Goal: Download file/media

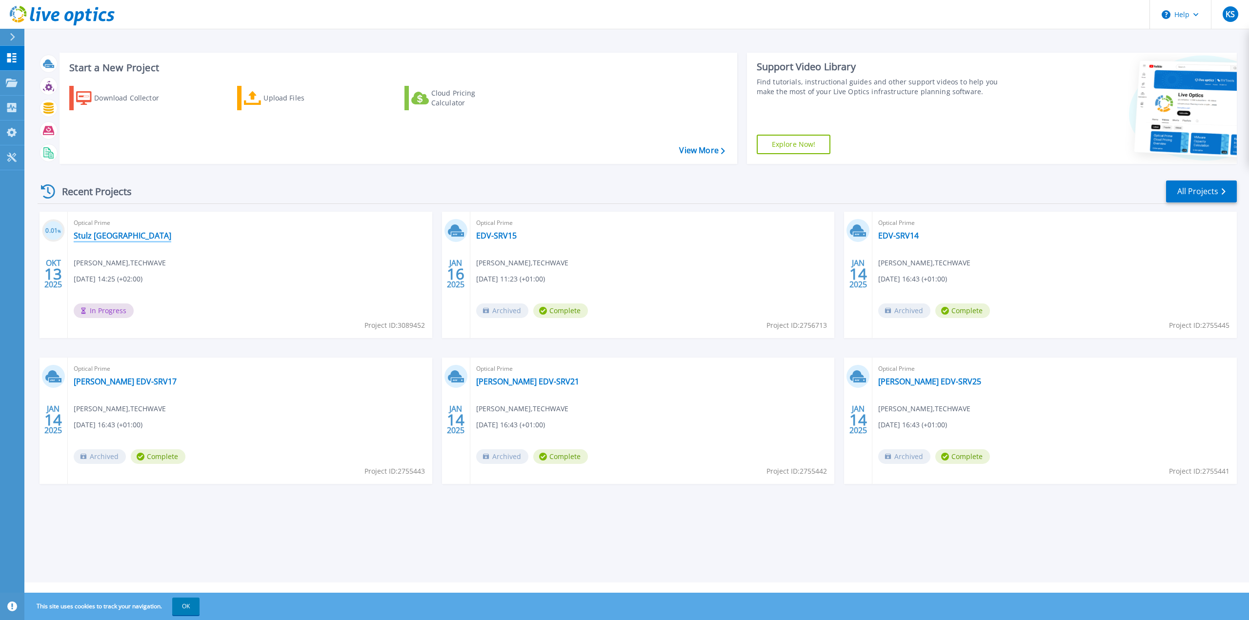
click at [90, 238] on link "Stulz [GEOGRAPHIC_DATA]" at bounding box center [123, 236] width 98 height 10
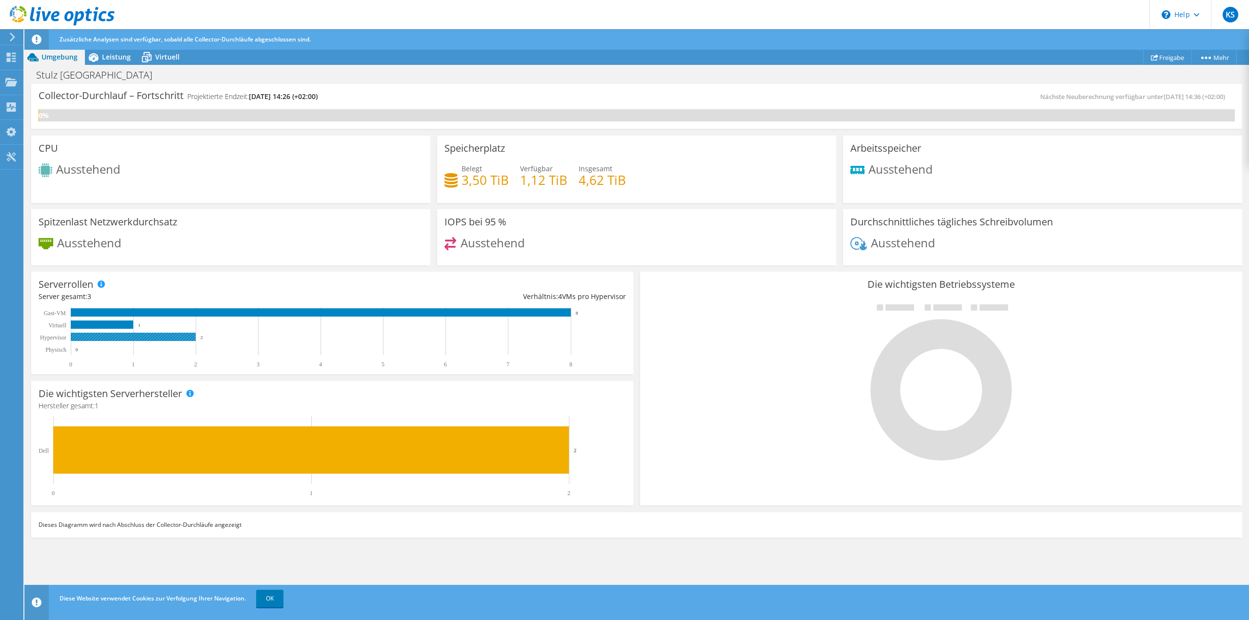
click at [158, 338] on rect at bounding box center [133, 337] width 125 height 8
click at [155, 53] on span "Virtuell" at bounding box center [167, 56] width 24 height 9
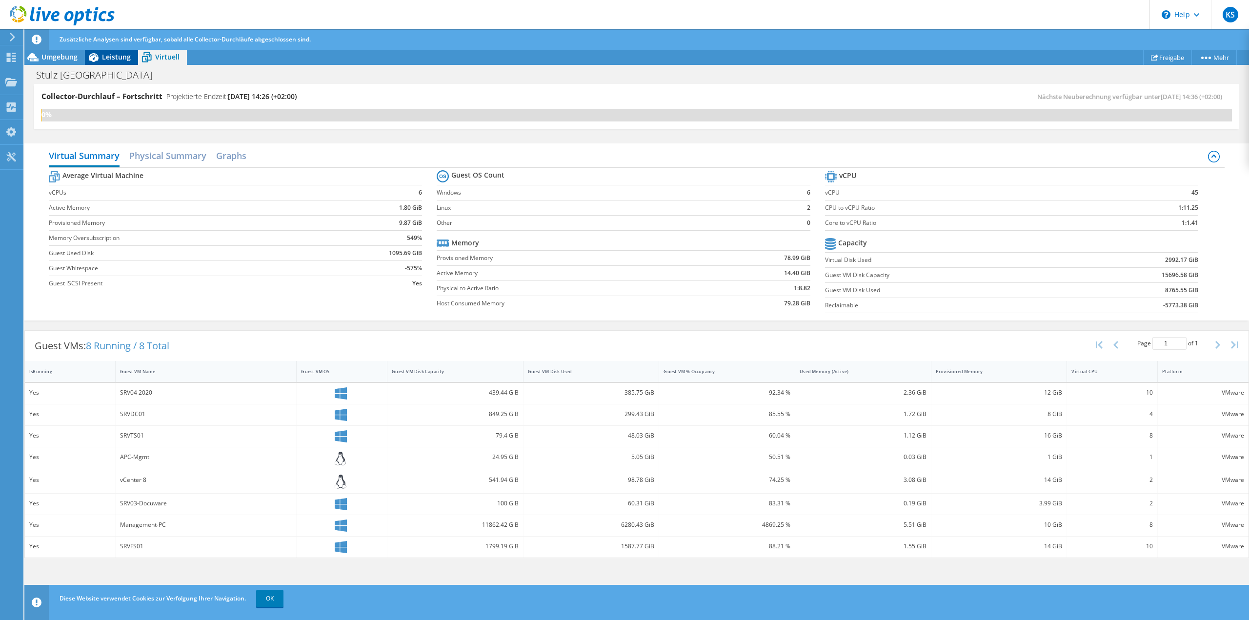
click at [109, 53] on span "Leistung" at bounding box center [116, 56] width 29 height 9
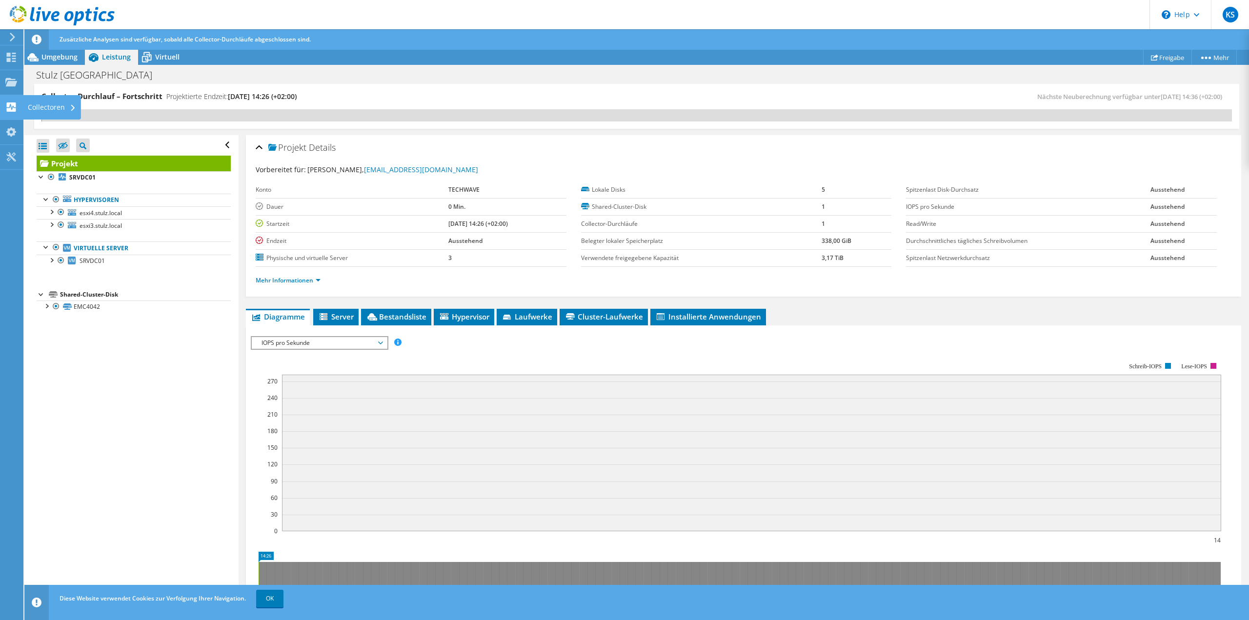
click at [12, 111] on use at bounding box center [11, 106] width 9 height 9
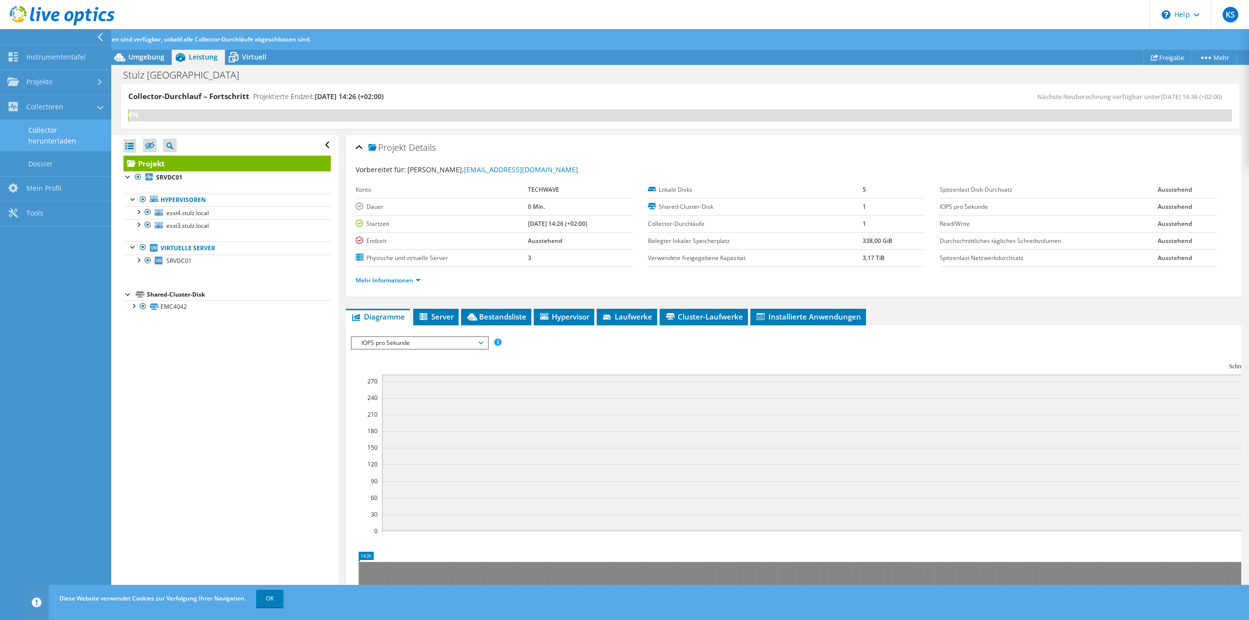
click at [50, 135] on link "Collector herunterladen" at bounding box center [55, 135] width 111 height 31
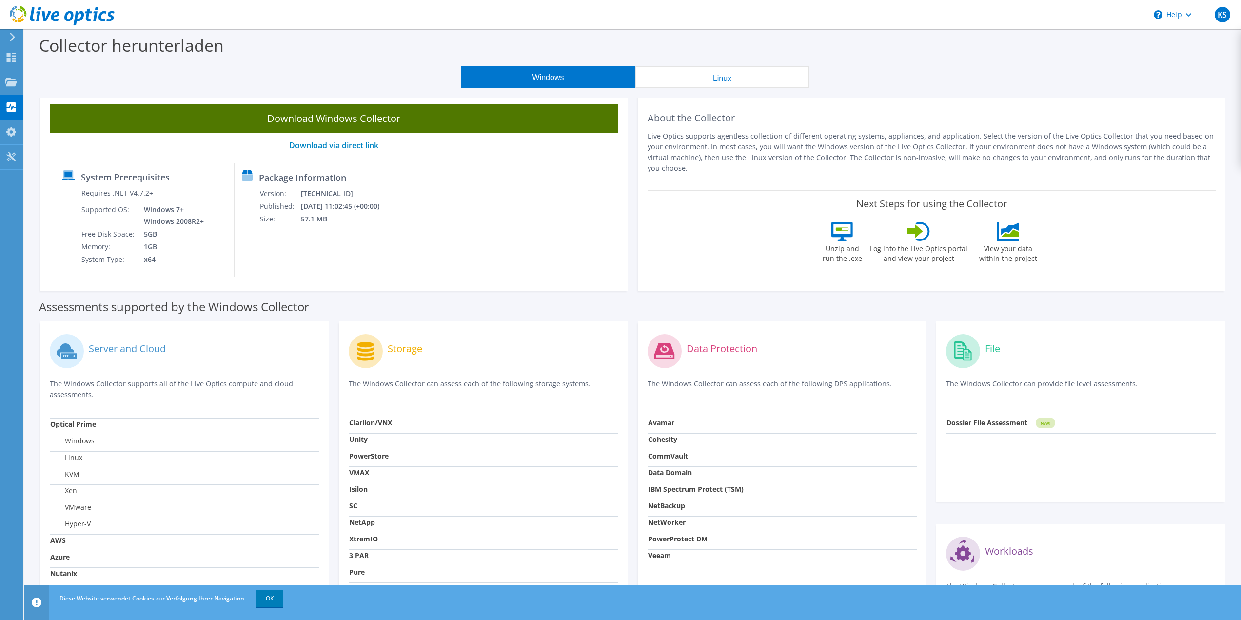
click at [361, 123] on link "Download Windows Collector" at bounding box center [334, 118] width 569 height 29
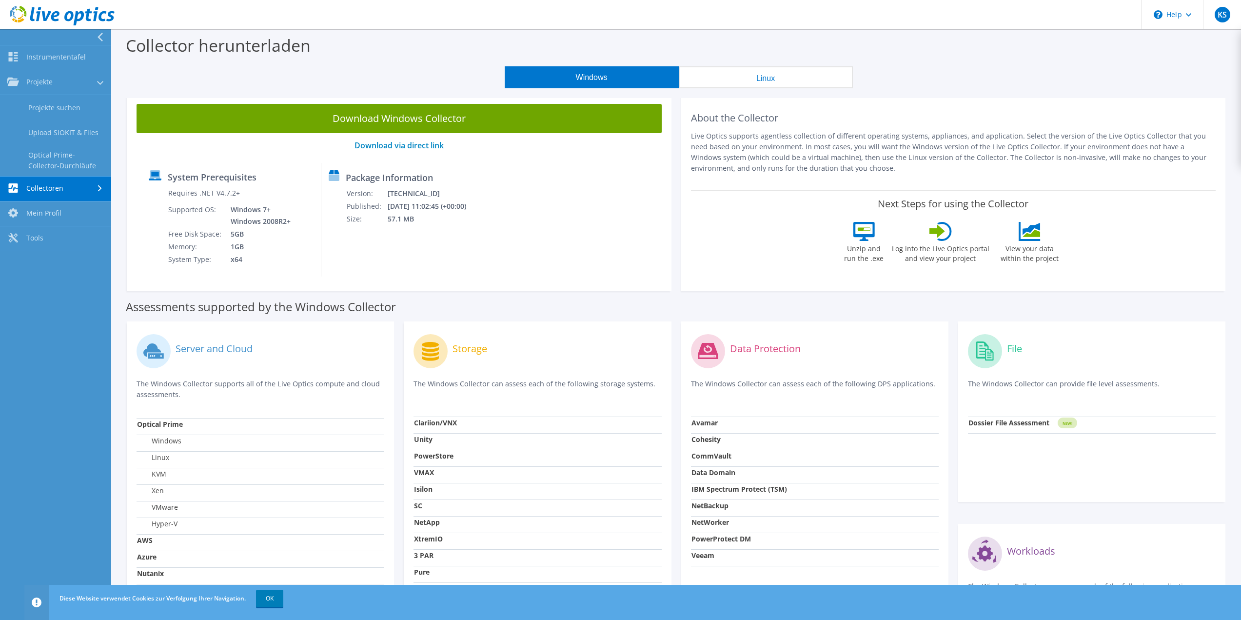
click at [73, 186] on link "Collectoren" at bounding box center [55, 189] width 111 height 25
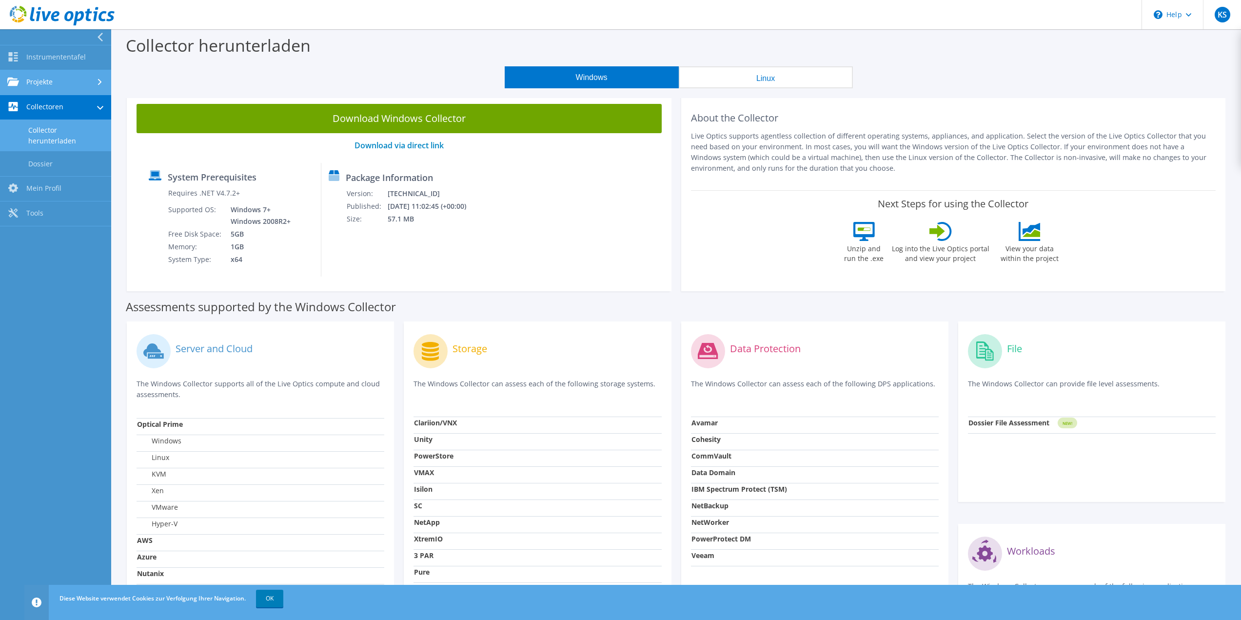
click at [66, 85] on link "Projekte" at bounding box center [55, 82] width 111 height 25
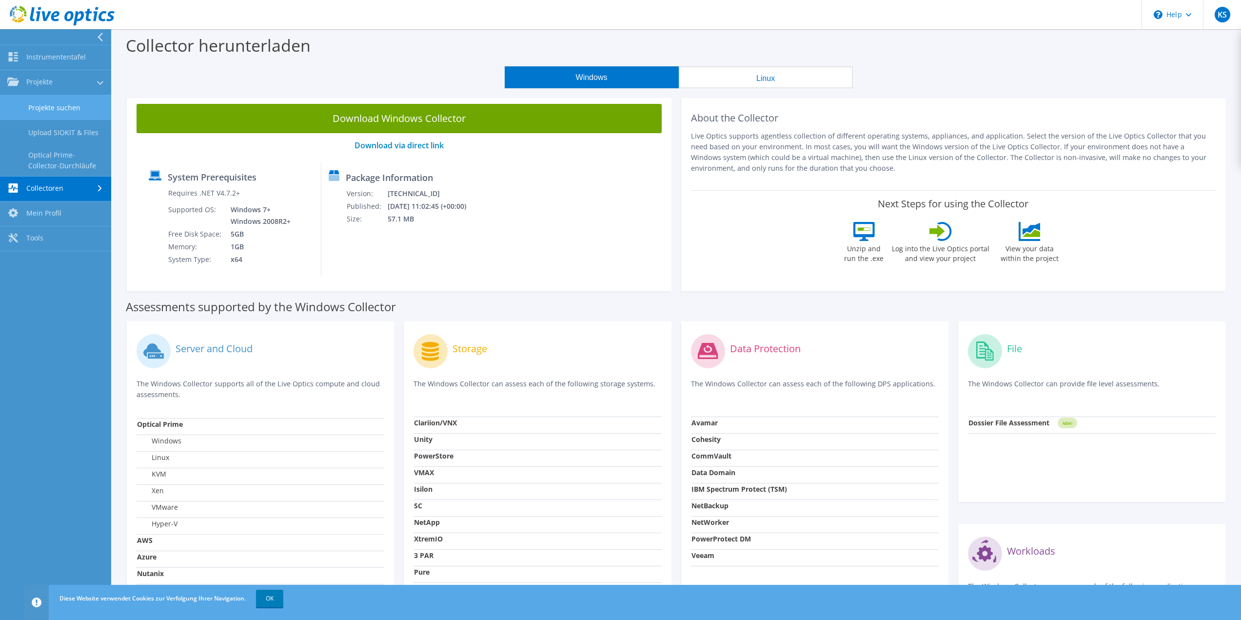
click at [77, 111] on link "Projekte suchen" at bounding box center [55, 107] width 111 height 25
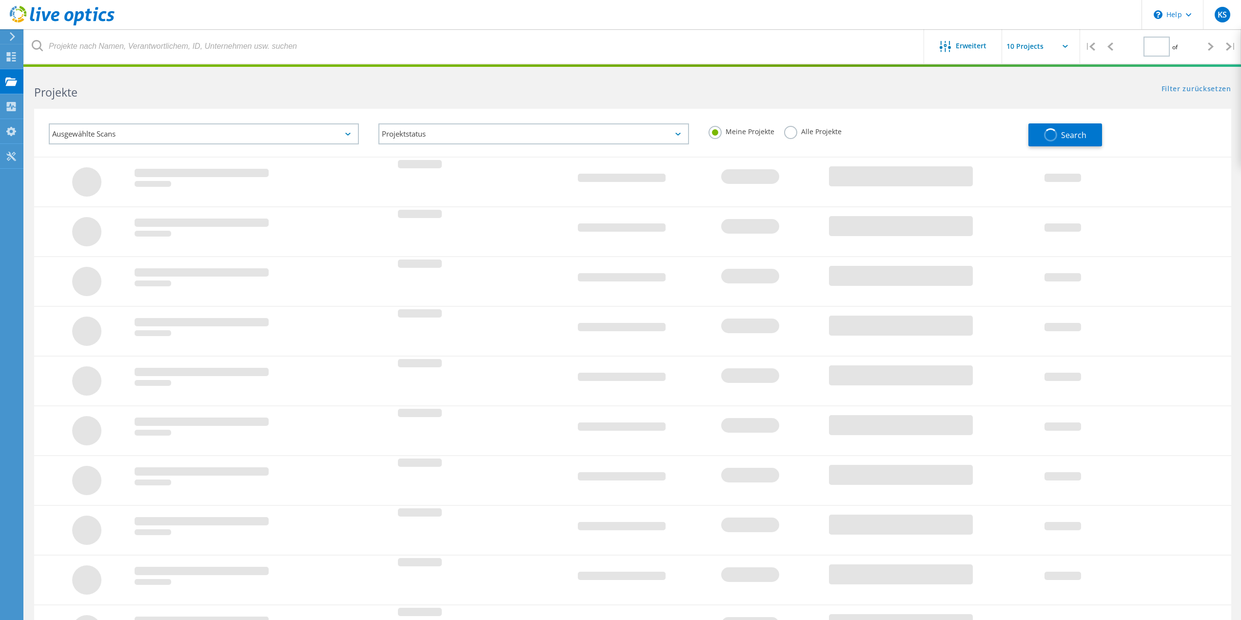
type input "1"
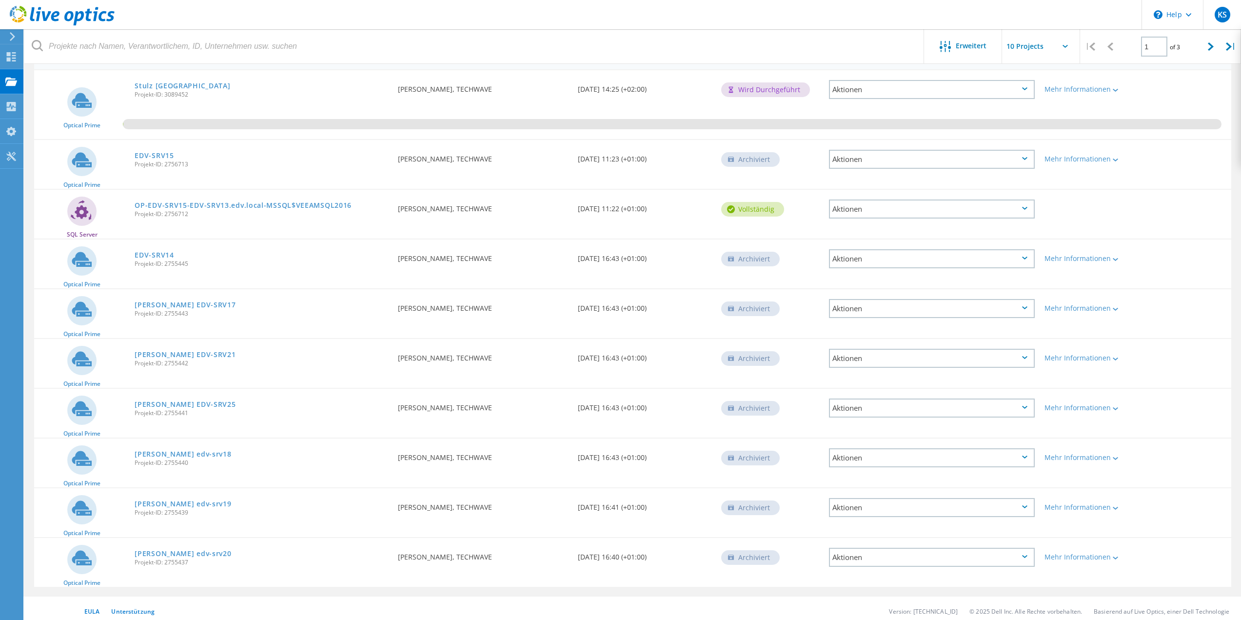
scroll to position [116, 0]
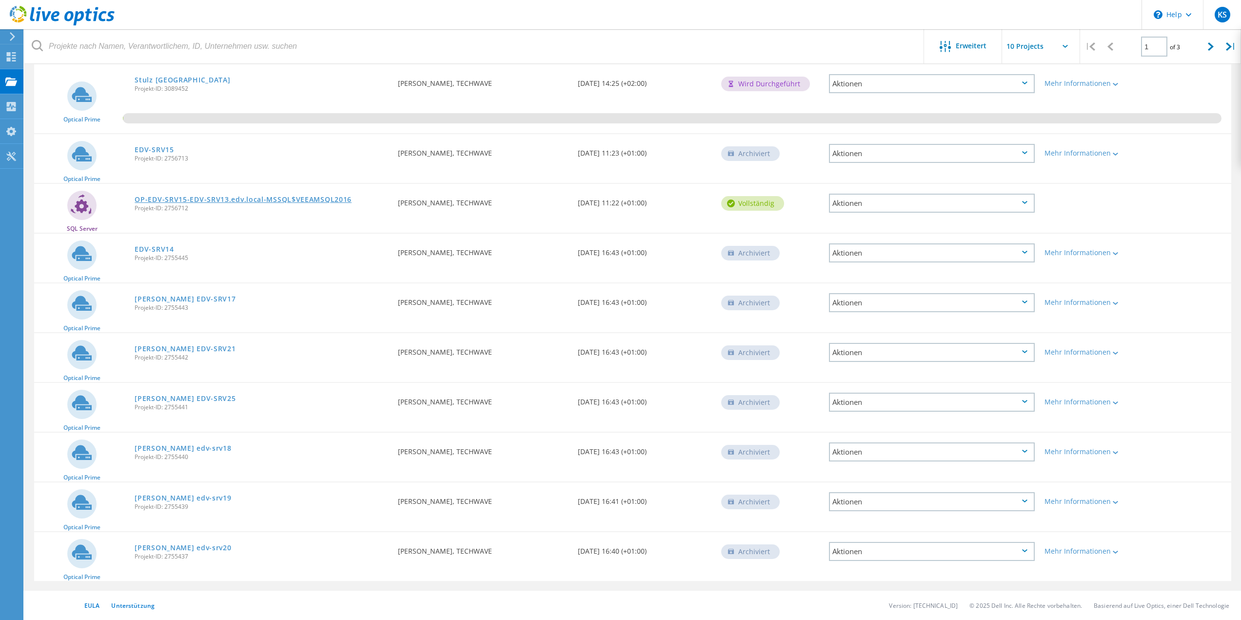
click at [220, 202] on link "OP-EDV-SRV15-EDV-SRV13.edv.local-MSSQL$VEEAMSQL2016" at bounding box center [243, 199] width 217 height 7
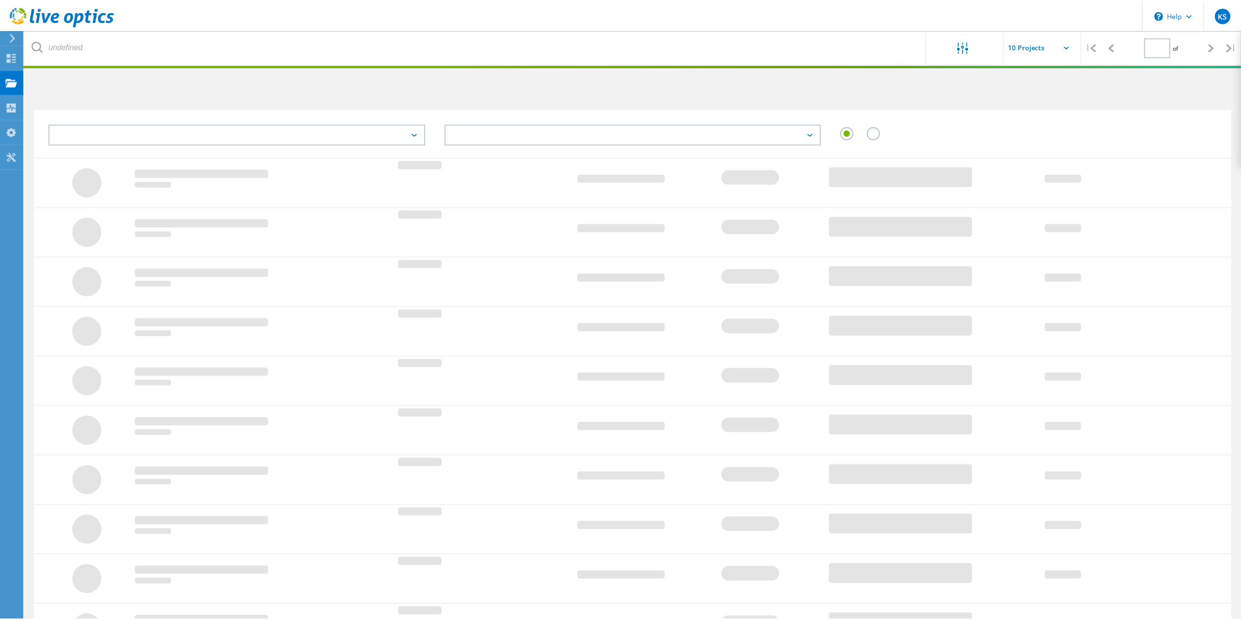
scroll to position [73, 0]
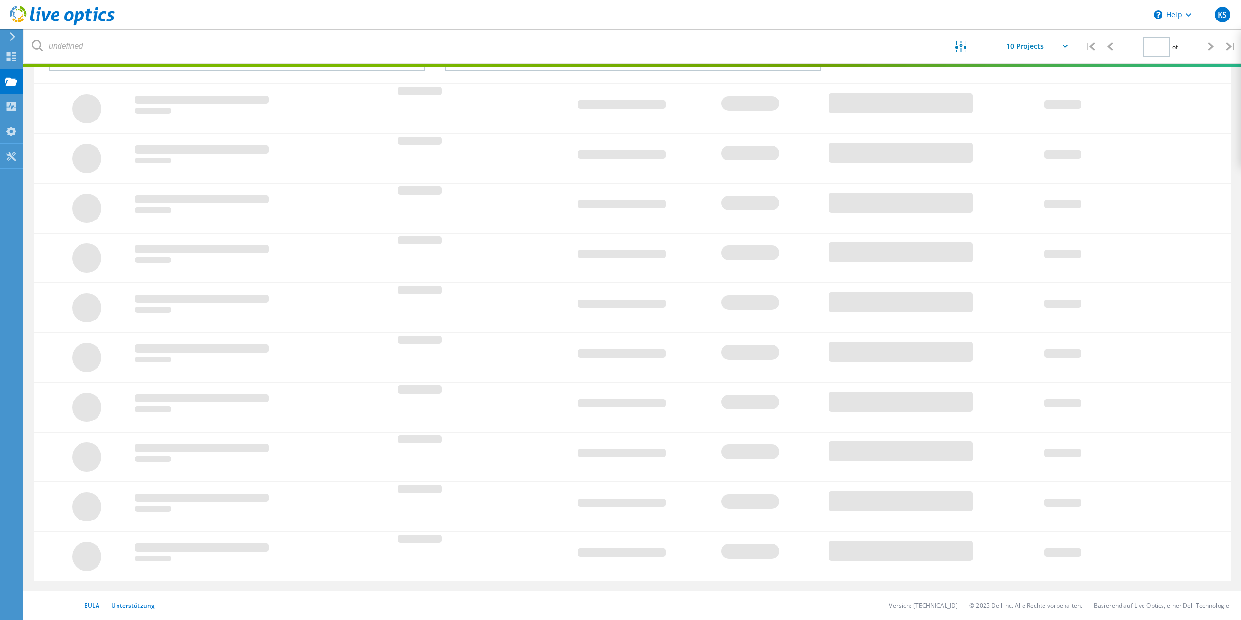
type input "1"
